Goal: Browse casually

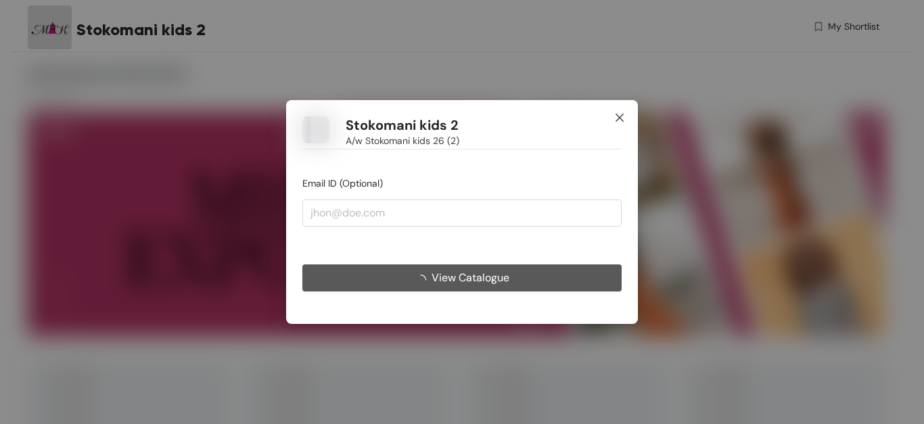
click at [621, 116] on icon "close" at bounding box center [619, 118] width 8 height 8
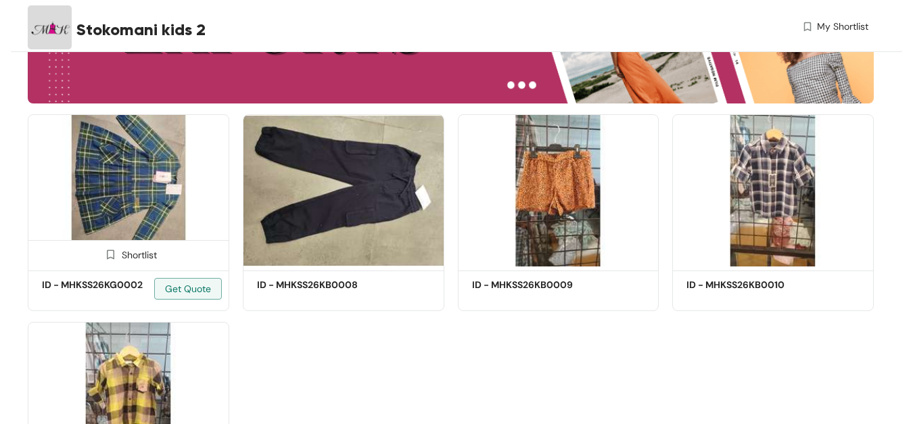
scroll to position [232, 0]
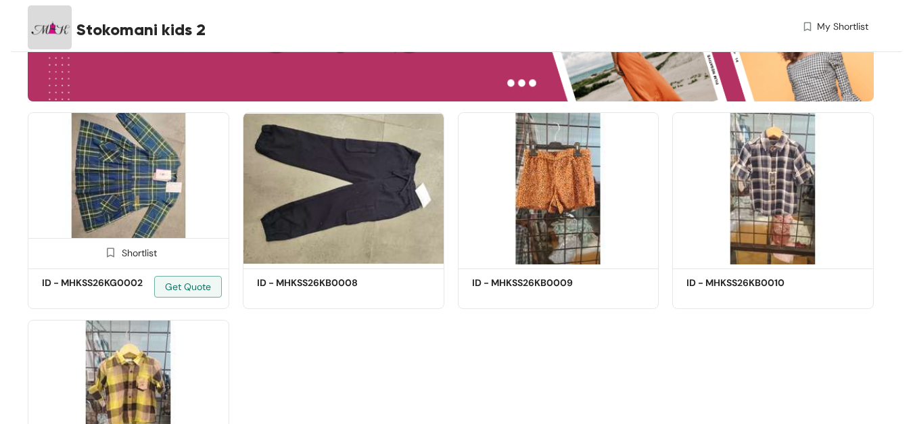
click at [134, 205] on img at bounding box center [129, 188] width 202 height 152
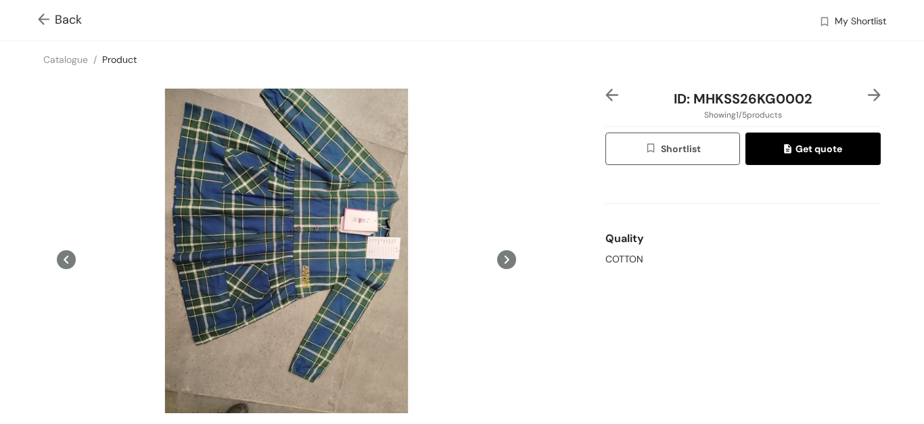
click at [504, 258] on icon at bounding box center [506, 260] width 5 height 8
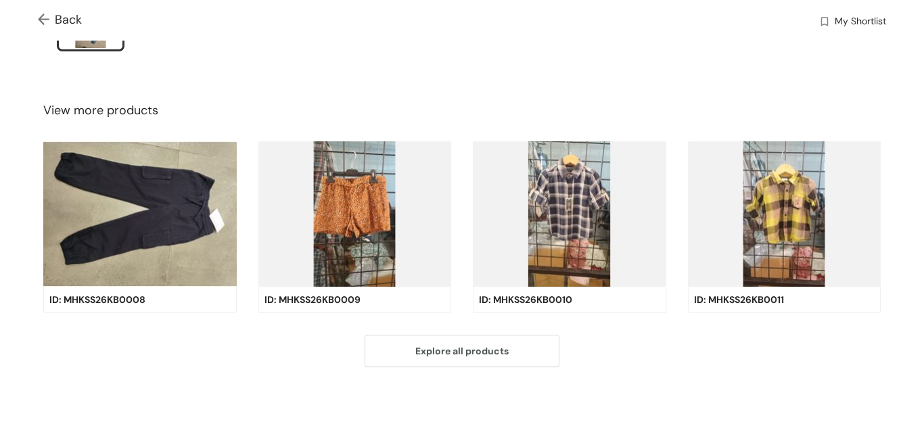
scroll to position [443, 0]
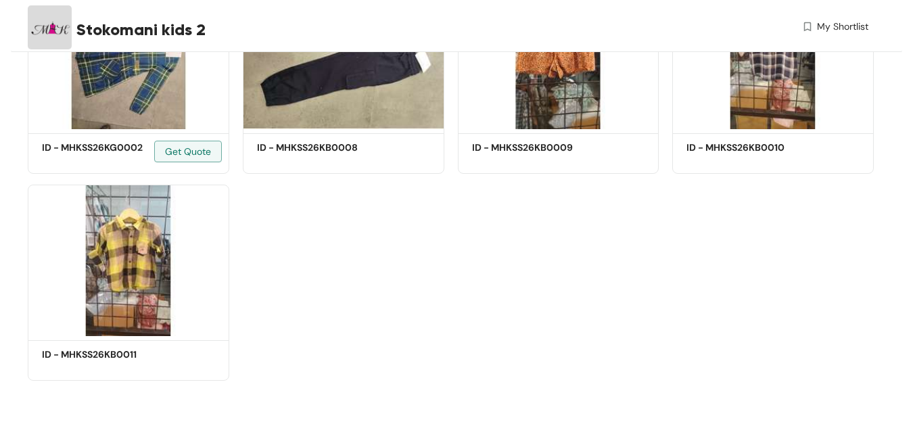
scroll to position [232, 0]
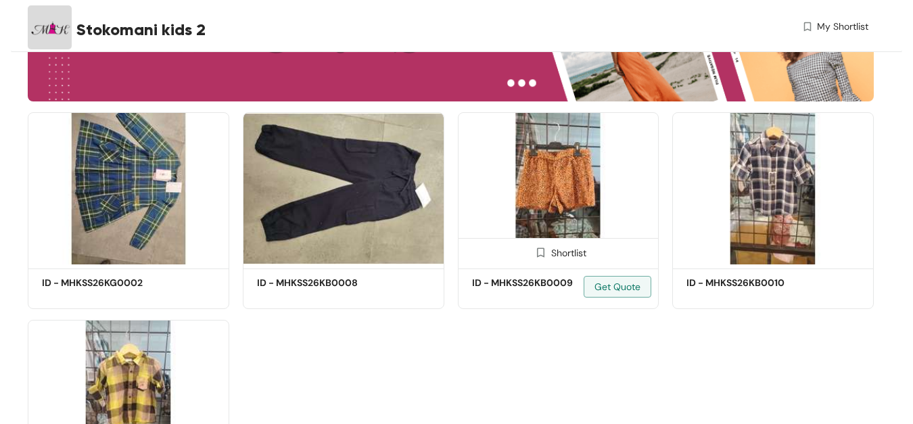
click at [567, 170] on img at bounding box center [559, 188] width 202 height 152
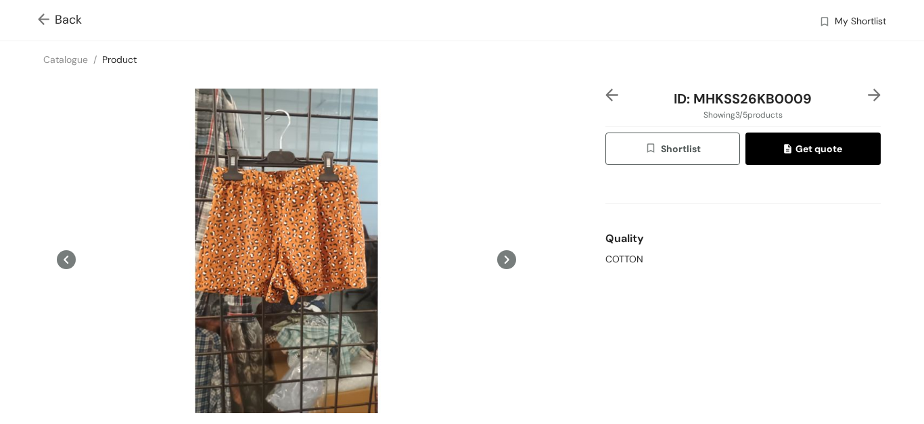
click at [498, 254] on icon at bounding box center [506, 259] width 19 height 19
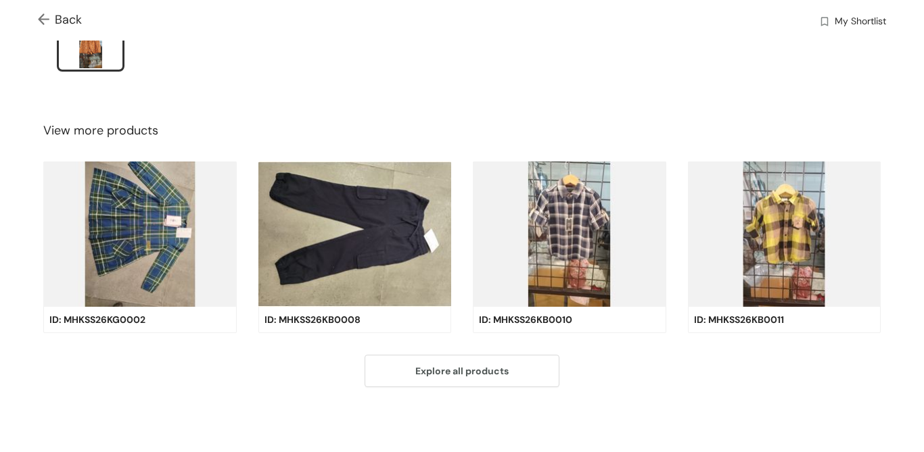
scroll to position [415, 0]
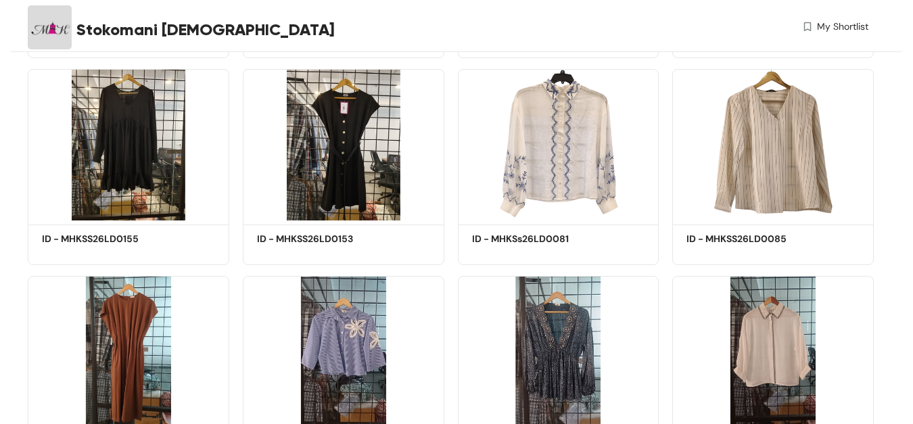
scroll to position [541, 0]
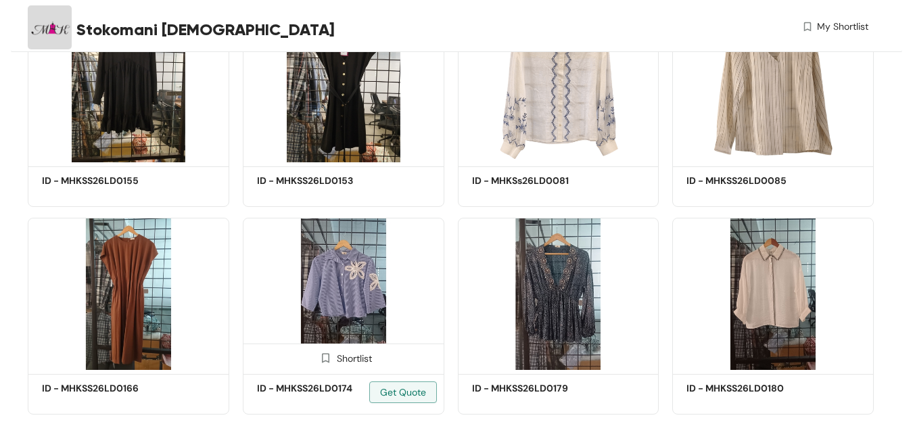
click at [359, 289] on img at bounding box center [344, 294] width 202 height 152
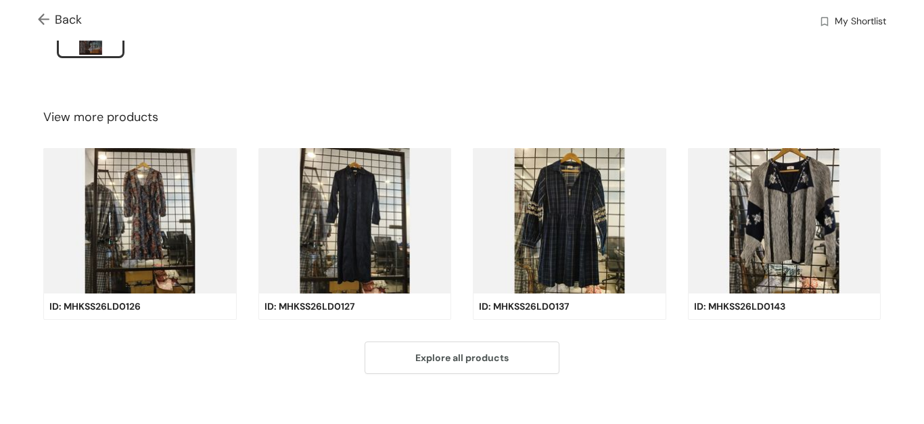
scroll to position [443, 0]
